Goal: Navigation & Orientation: Find specific page/section

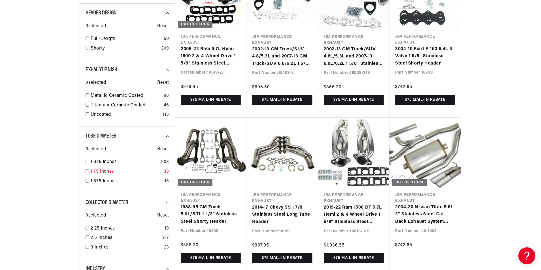
scroll to position [0, 200]
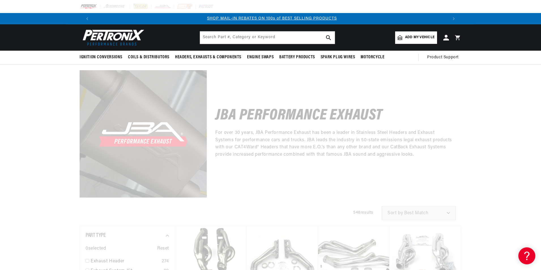
click at [39, 88] on div at bounding box center [270, 135] width 541 height 270
click at [70, 122] on div at bounding box center [270, 135] width 541 height 270
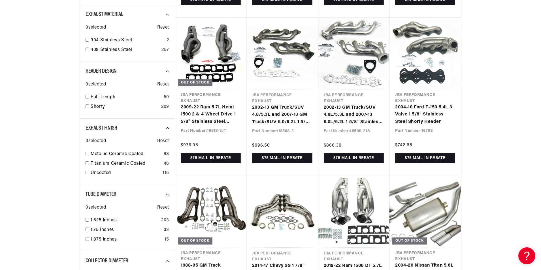
scroll to position [448, 0]
